Goal: Task Accomplishment & Management: Complete application form

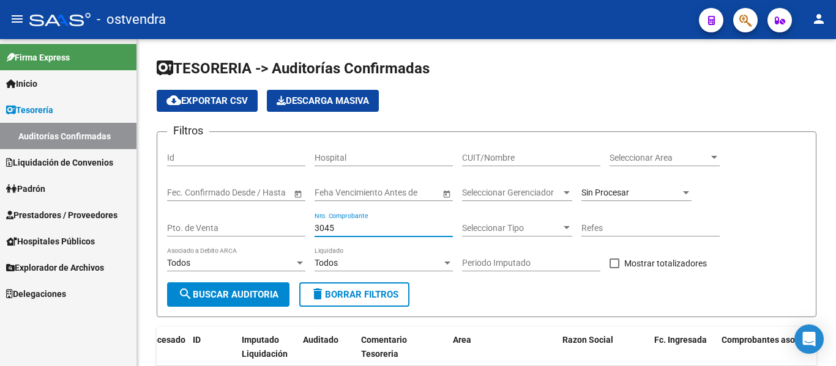
scroll to position [120, 0]
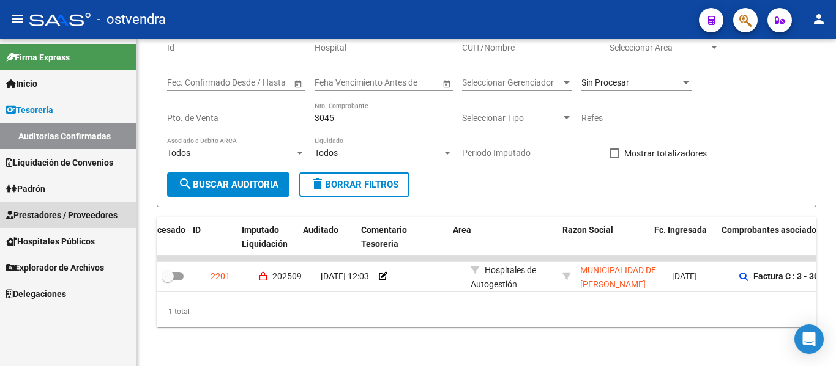
click at [91, 207] on link "Prestadores / Proveedores" at bounding box center [68, 215] width 136 height 26
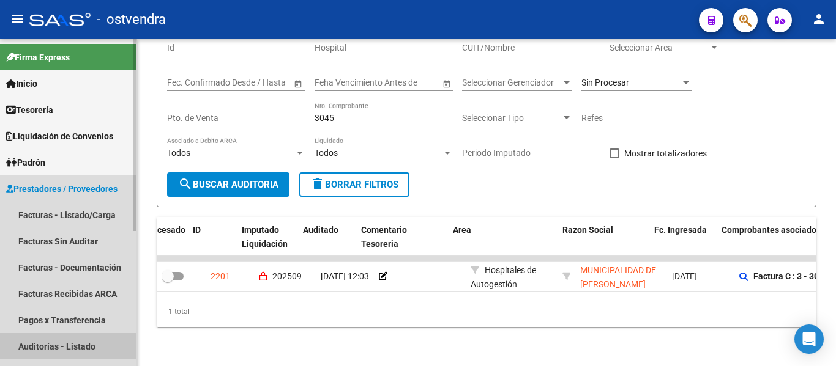
click at [54, 339] on link "Auditorías - Listado" at bounding box center [68, 346] width 136 height 26
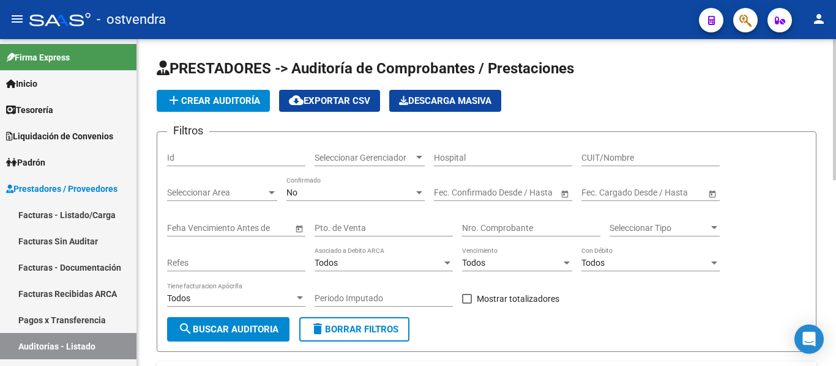
click at [499, 210] on div "Fecha inicio – Fecha fin Fec. Confirmado Desde / Hasta" at bounding box center [503, 194] width 138 height 35
click at [493, 228] on input "Nro. Comprobante" at bounding box center [531, 228] width 138 height 10
type input "254777"
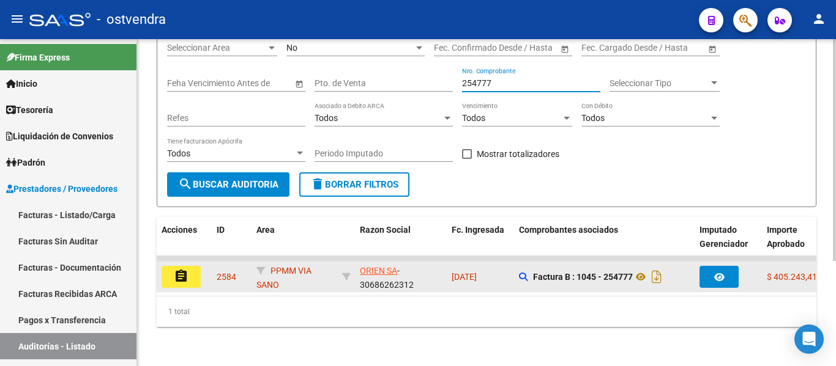
click at [187, 270] on mat-icon "assignment" at bounding box center [181, 276] width 15 height 15
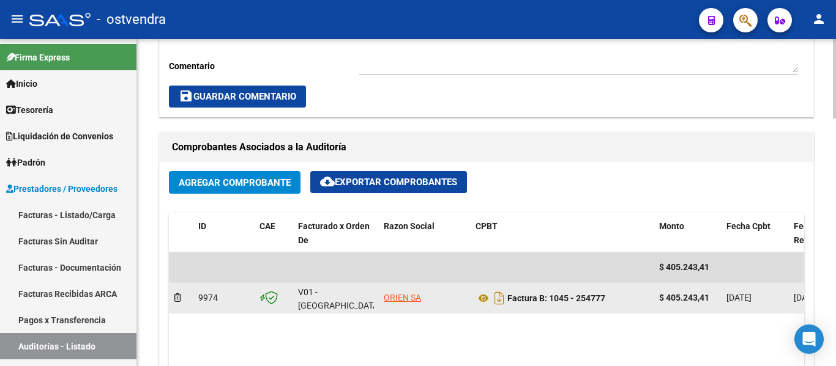
scroll to position [506, 0]
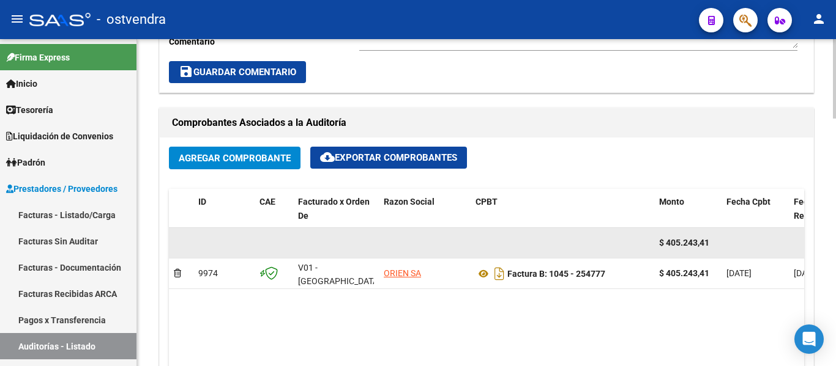
drag, startPoint x: 319, startPoint y: 173, endPoint x: 590, endPoint y: 238, distance: 278.2
click at [590, 238] on datatable-body-cell at bounding box center [562, 243] width 184 height 30
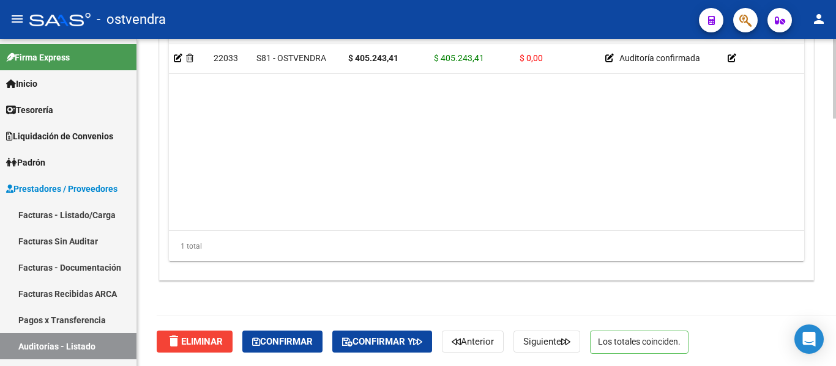
scroll to position [1024, 0]
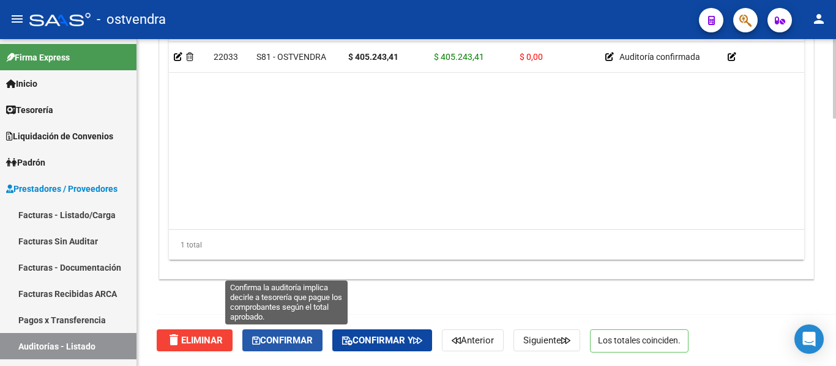
click at [277, 342] on span "Confirmar" at bounding box center [282, 340] width 61 height 11
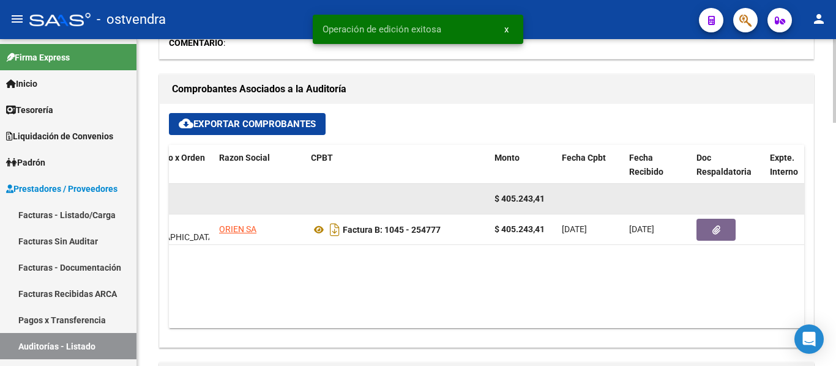
scroll to position [0, 139]
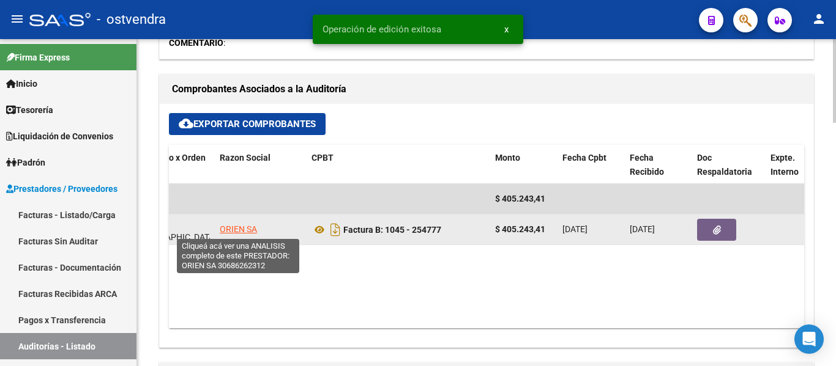
click at [246, 229] on span "ORIEN SA" at bounding box center [238, 230] width 37 height 10
type textarea "30686262312"
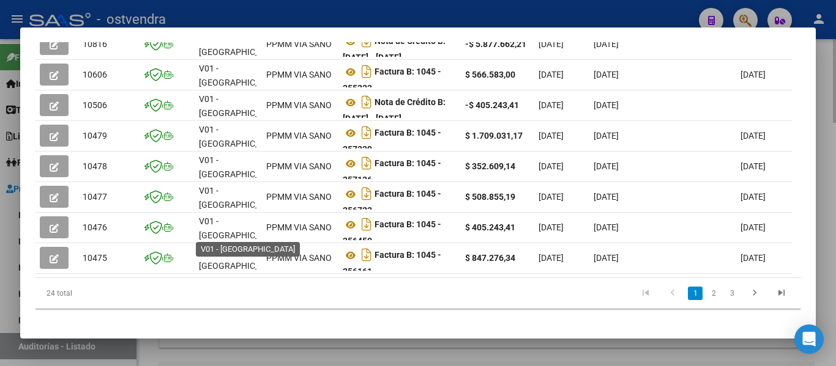
scroll to position [411, 0]
click at [246, 229] on span "V01 - [GEOGRAPHIC_DATA]" at bounding box center [240, 228] width 83 height 24
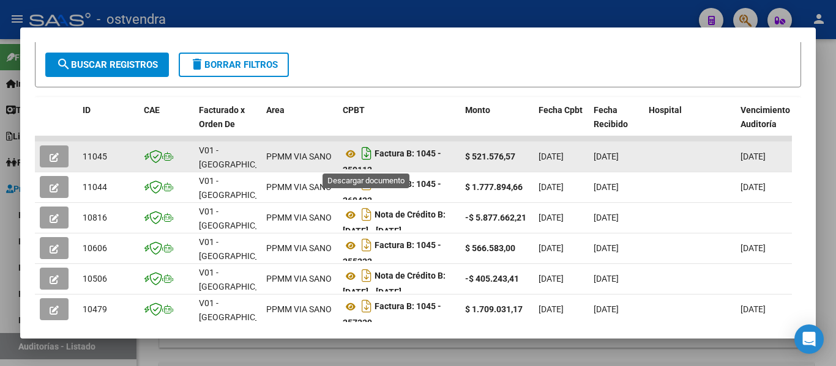
click at [359, 159] on icon "Descargar documento" at bounding box center [367, 154] width 16 height 20
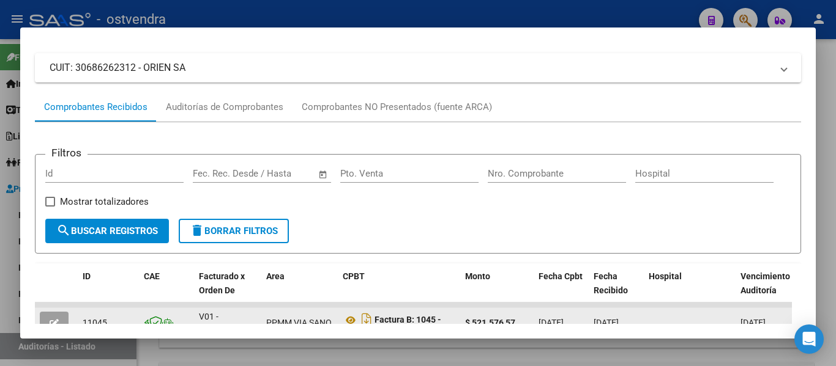
scroll to position [69, 0]
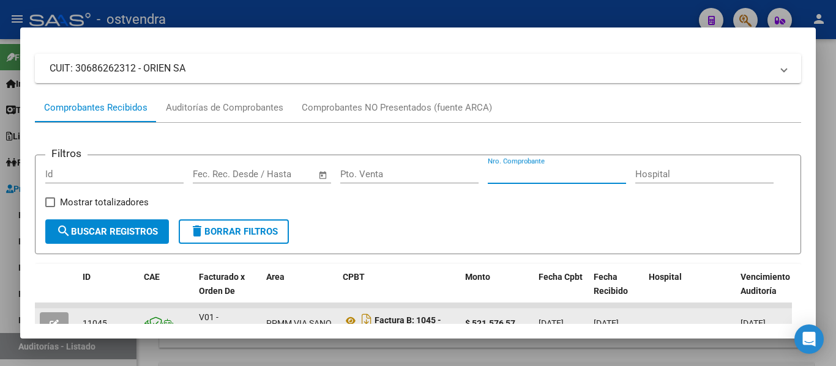
click at [504, 179] on input "Nro. Comprobante" at bounding box center [557, 174] width 138 height 11
type input "254774"
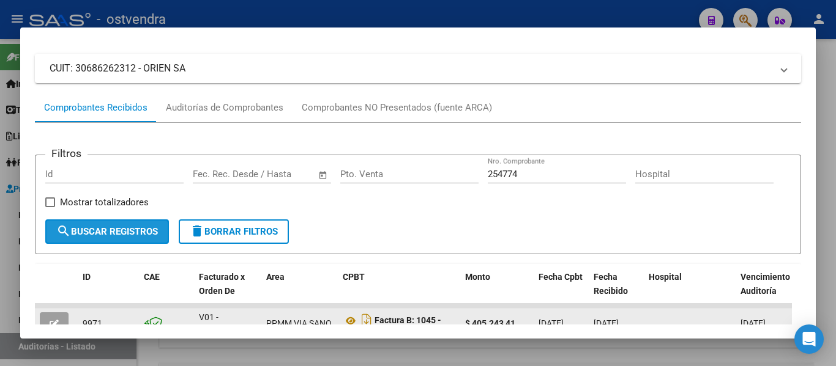
click at [103, 242] on button "search Buscar Registros" at bounding box center [107, 232] width 124 height 24
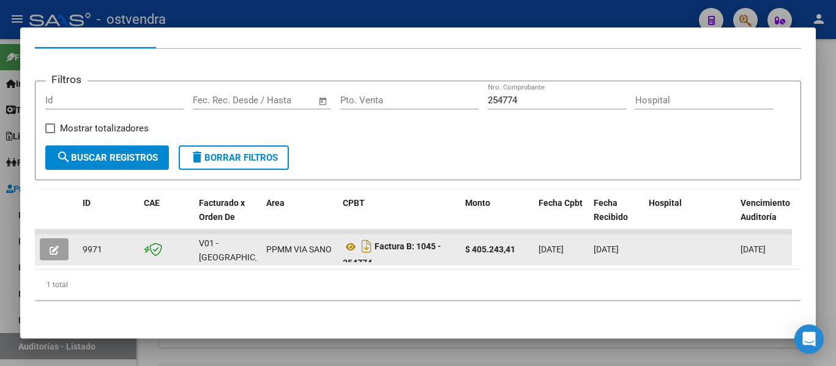
click at [63, 247] on button "button" at bounding box center [54, 250] width 29 height 22
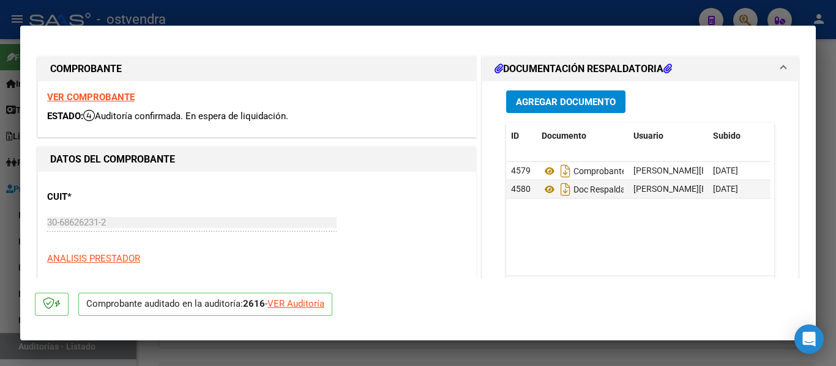
click at [309, 302] on div "VER Auditoría" at bounding box center [295, 304] width 57 height 14
type input "$ 0,00"
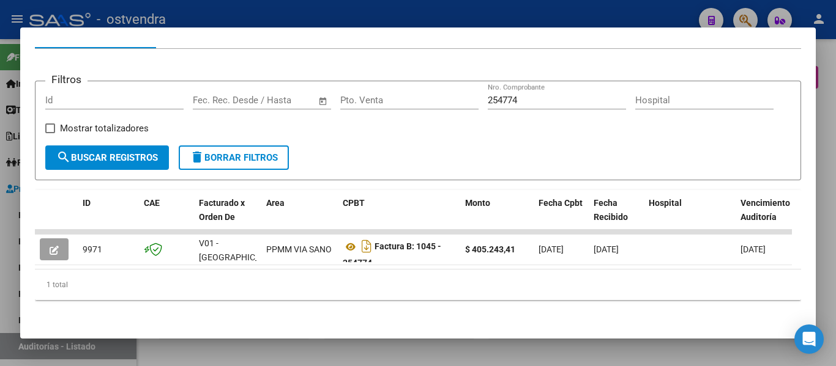
click at [281, 341] on div at bounding box center [418, 183] width 836 height 366
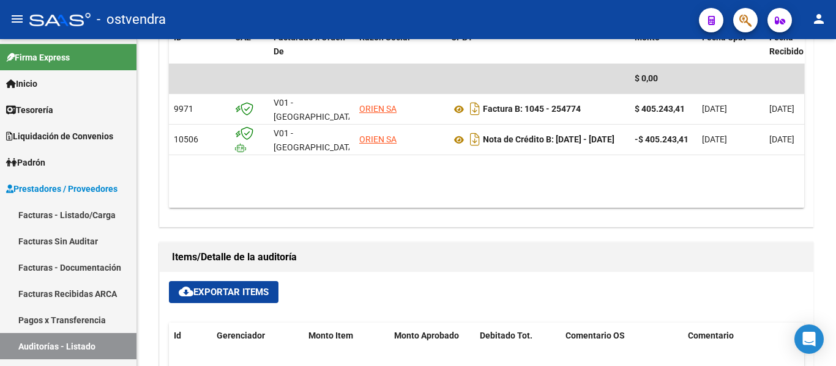
scroll to position [575, 0]
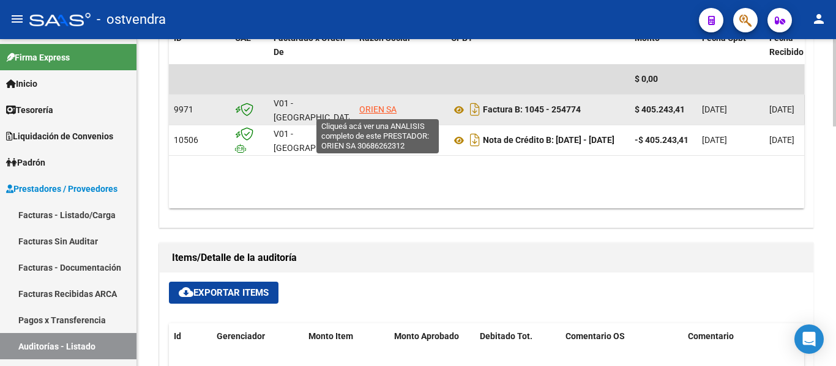
click at [384, 110] on span "ORIEN SA" at bounding box center [377, 110] width 37 height 10
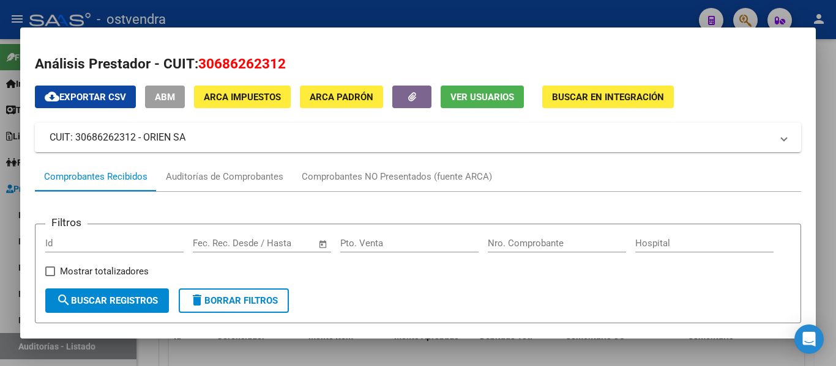
click at [552, 245] on input "Nro. Comprobante" at bounding box center [557, 243] width 138 height 11
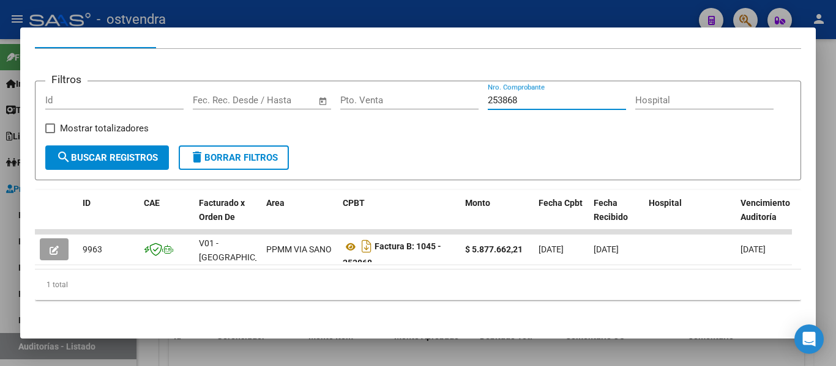
scroll to position [158, 0]
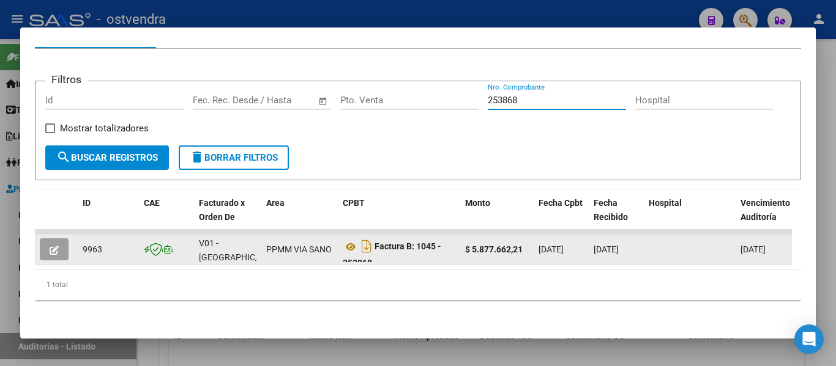
type input "253868"
click at [49, 248] on button "button" at bounding box center [54, 250] width 29 height 22
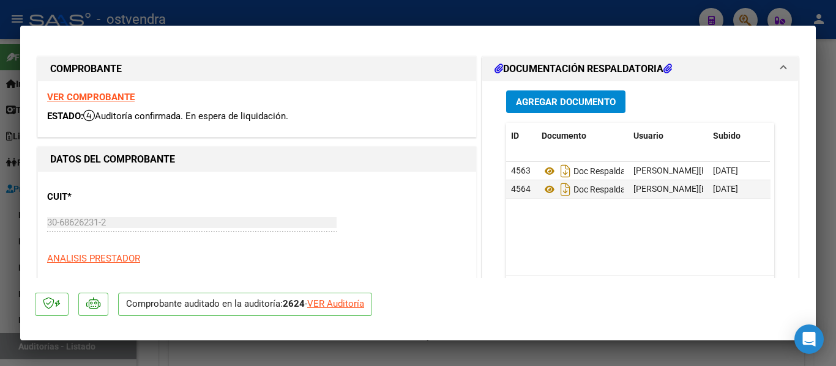
click at [346, 318] on mat-dialog-actions "Comprobante auditado en la auditoría: 2624 - VER Auditoría" at bounding box center [418, 302] width 766 height 48
click at [341, 310] on div "VER Auditoría" at bounding box center [335, 304] width 57 height 14
type input "$ 0,00"
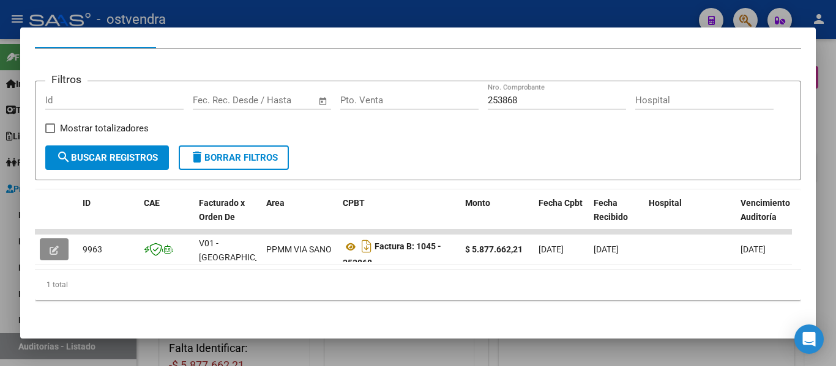
click at [334, 344] on div at bounding box center [418, 183] width 836 height 366
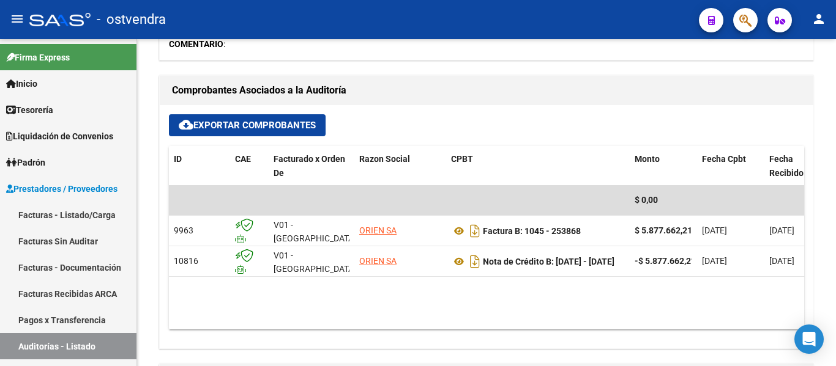
scroll to position [510, 0]
